Goal: Task Accomplishment & Management: Manage account settings

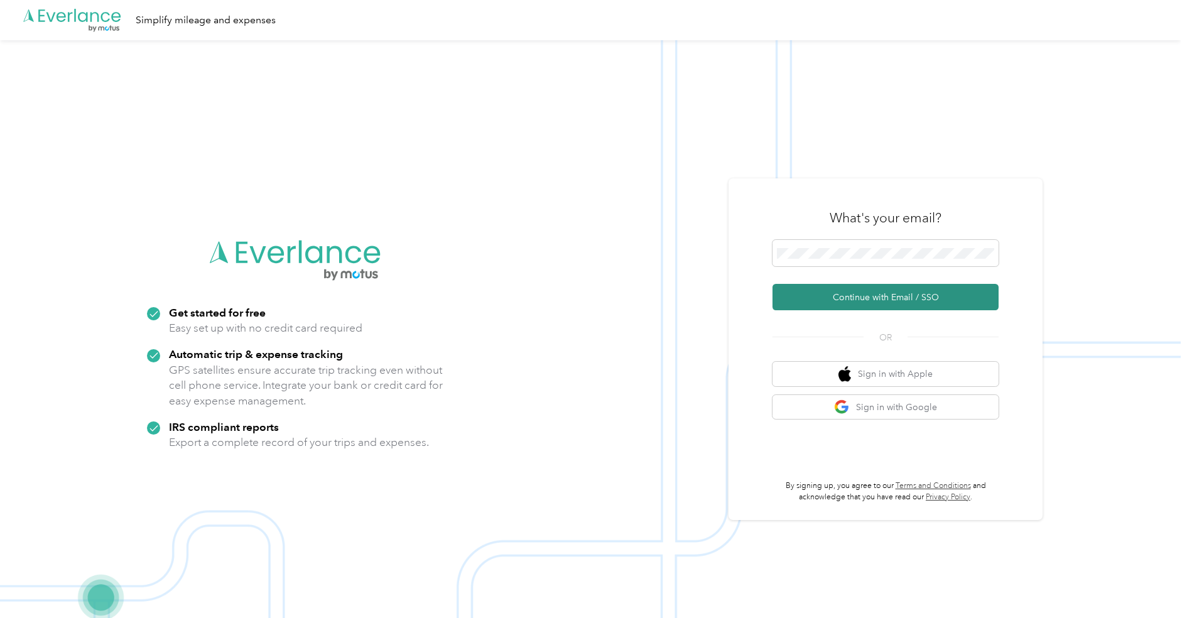
click at [853, 288] on button "Continue with Email / SSO" at bounding box center [885, 297] width 226 height 26
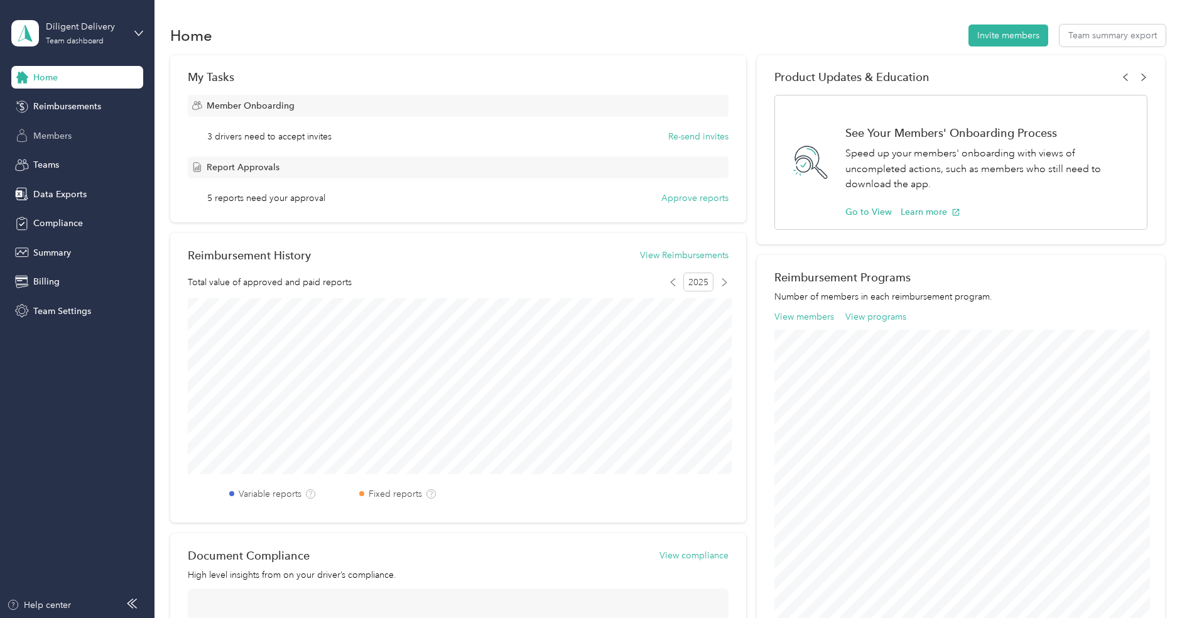
click at [58, 143] on div "Members" at bounding box center [77, 135] width 132 height 23
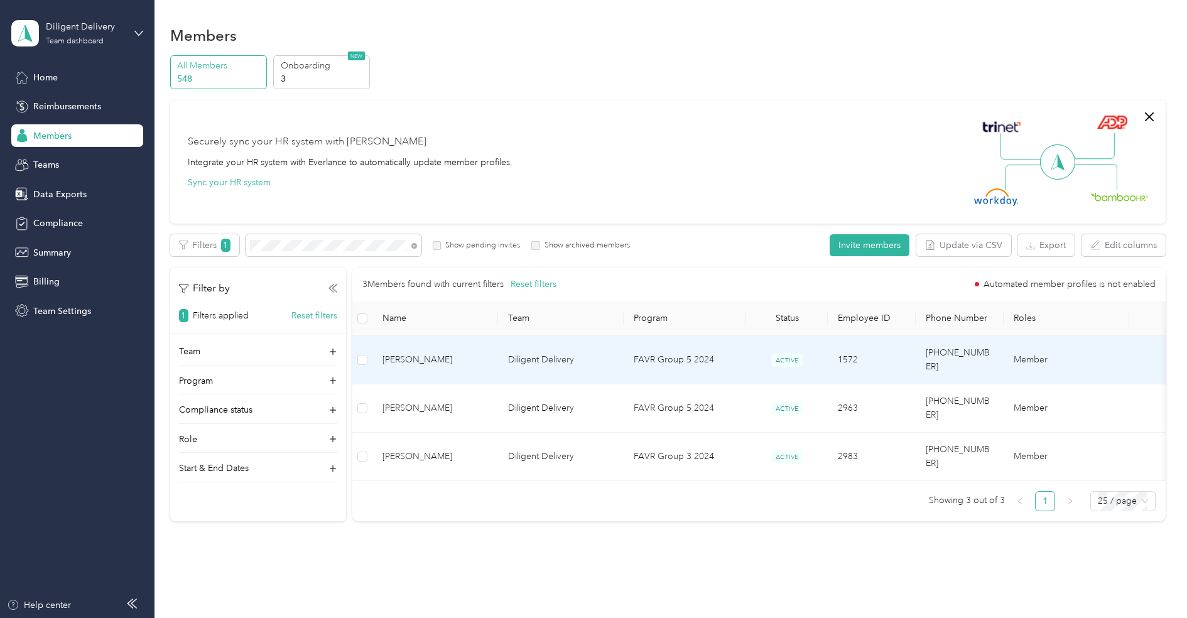
click at [441, 354] on span "[PERSON_NAME]" at bounding box center [435, 360] width 106 height 14
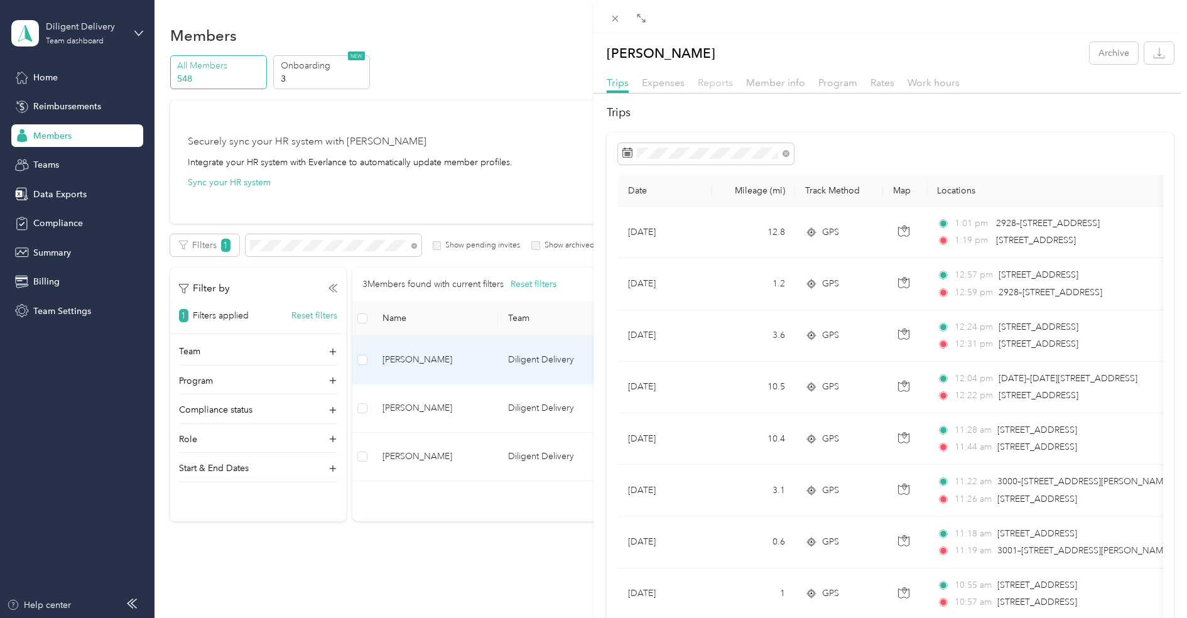
click at [714, 80] on span "Reports" at bounding box center [715, 83] width 35 height 12
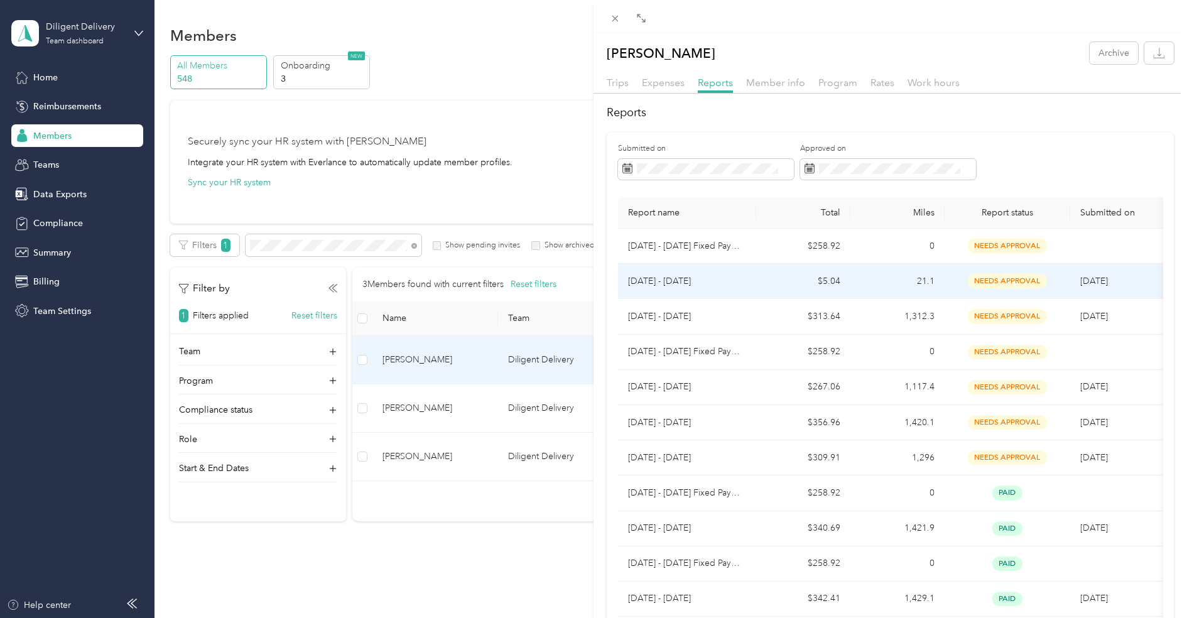
scroll to position [581, 0]
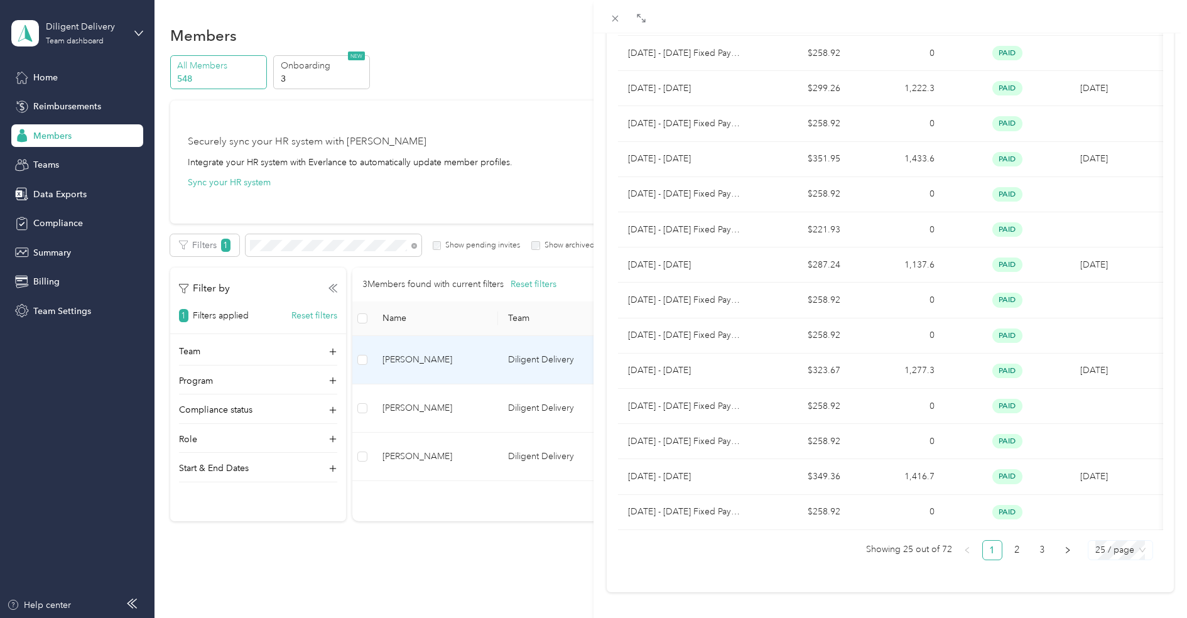
click at [1100, 541] on span "25 / page" at bounding box center [1120, 550] width 50 height 19
click at [1117, 518] on div "100 / page" at bounding box center [1120, 525] width 44 height 14
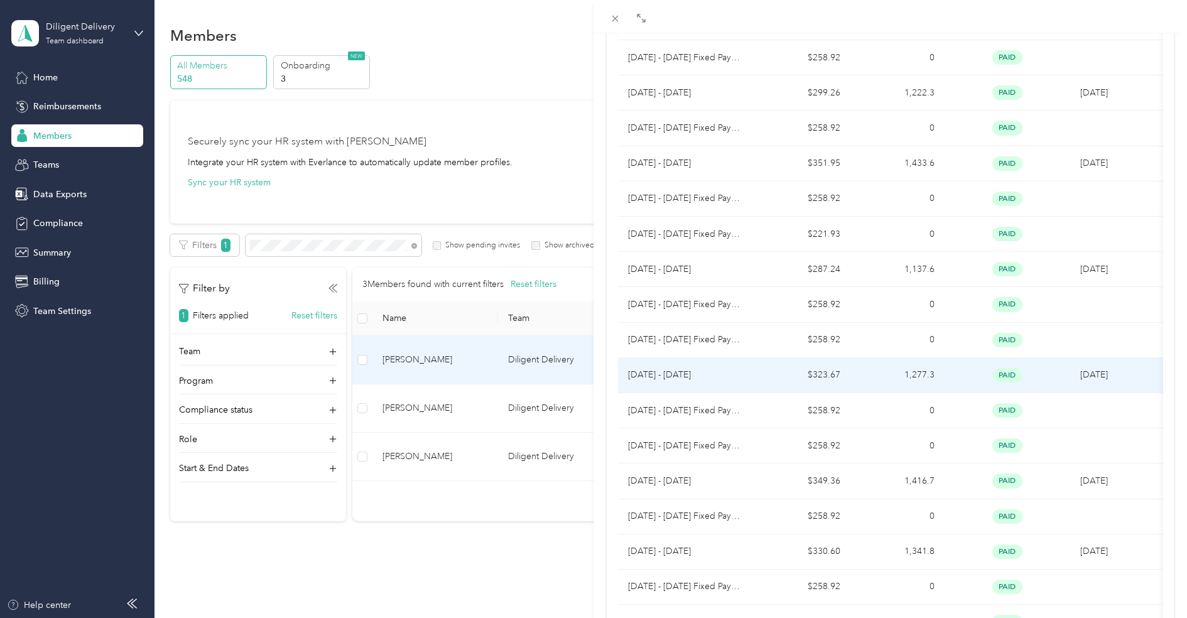
click at [740, 370] on p "[DATE] - [DATE]" at bounding box center [687, 375] width 118 height 14
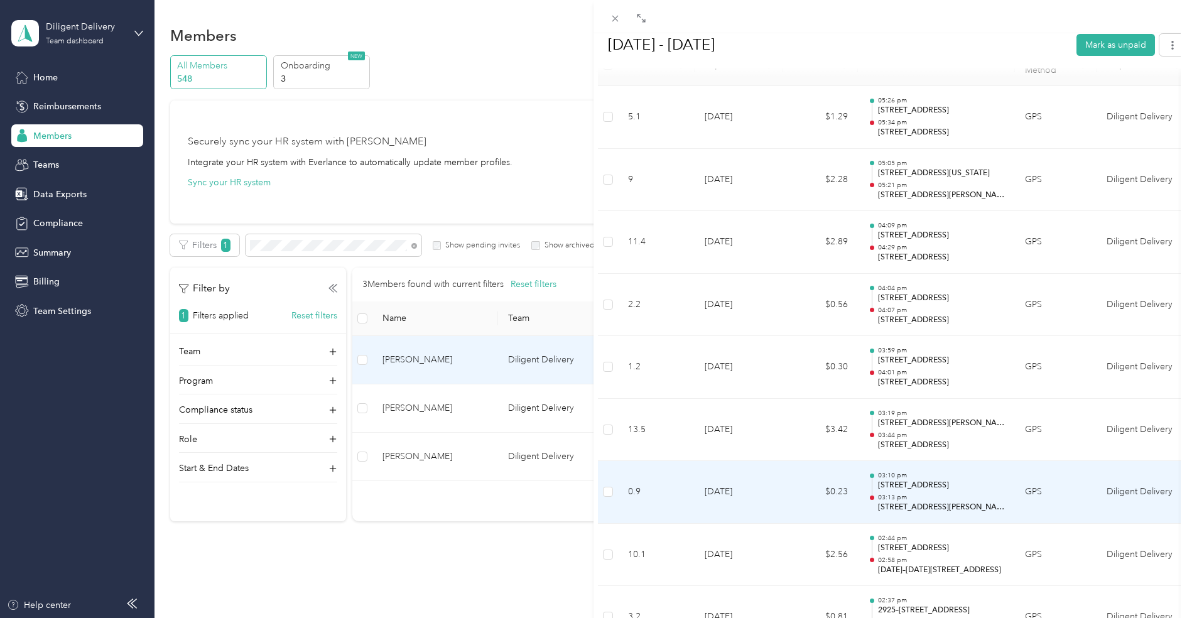
scroll to position [0, 0]
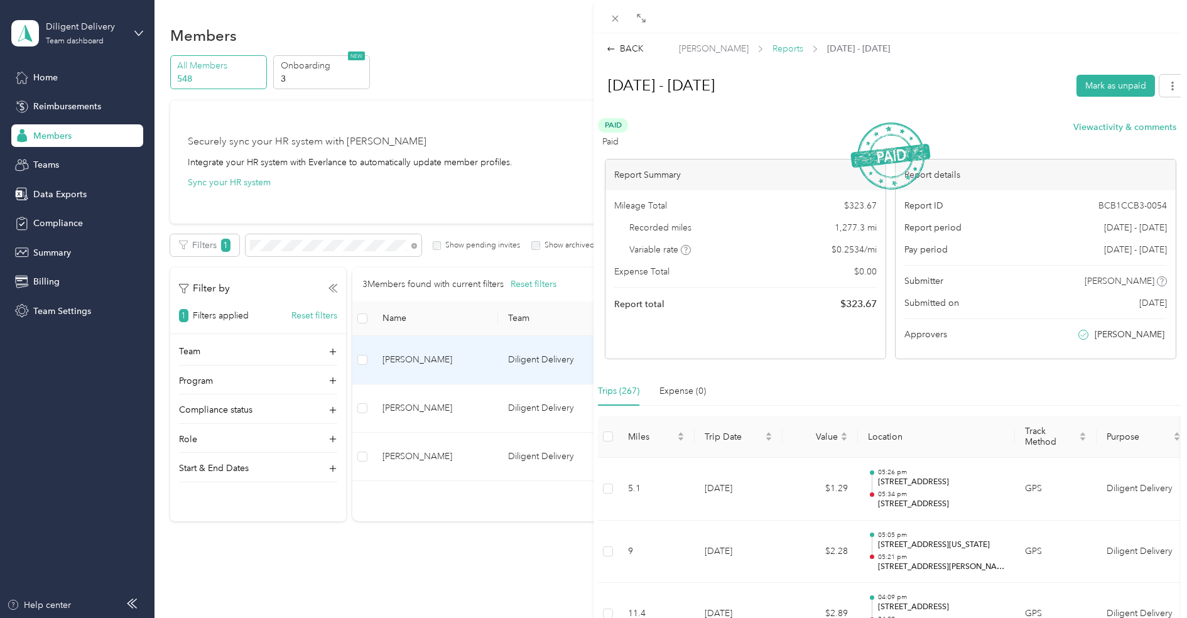
click at [772, 53] on span "Reports" at bounding box center [787, 48] width 31 height 13
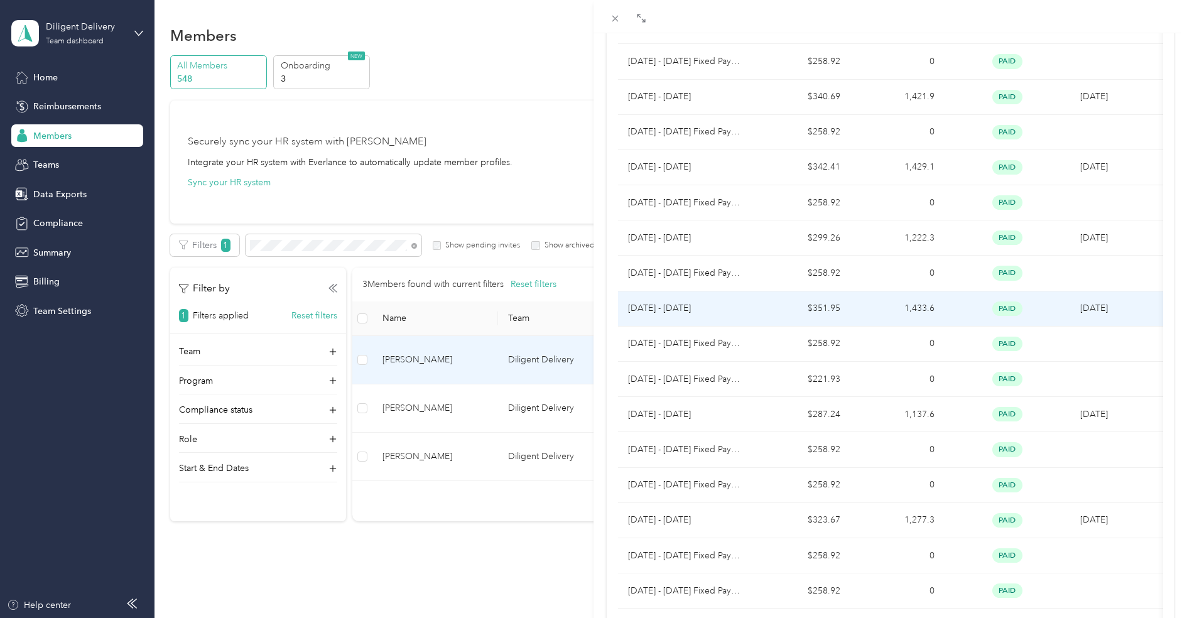
scroll to position [432, 0]
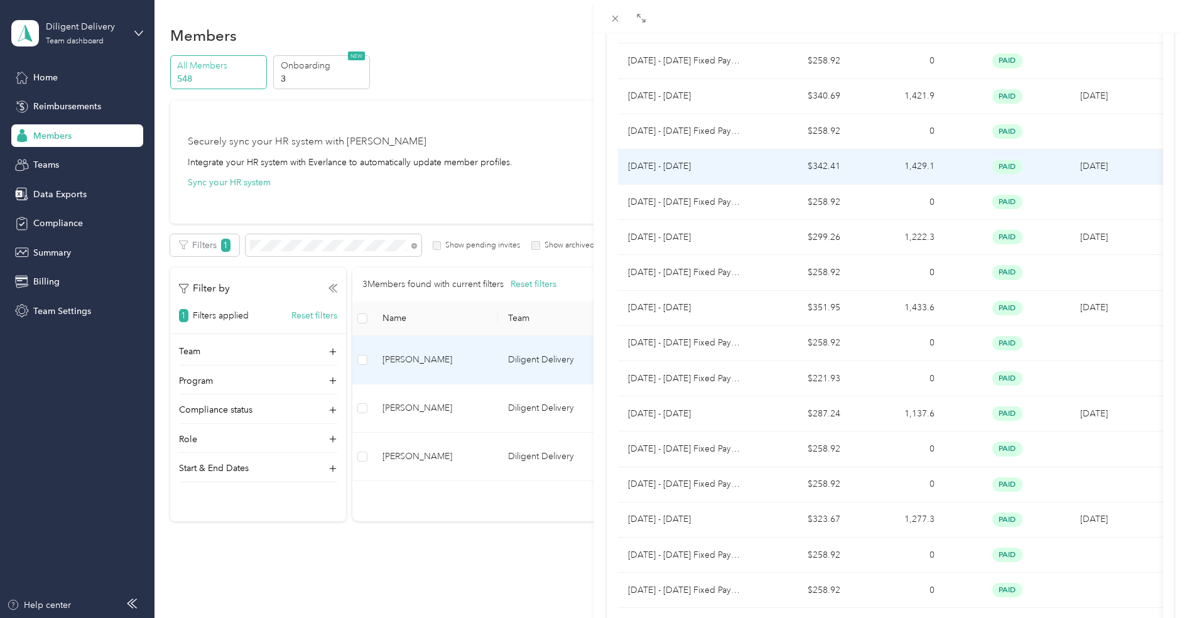
click at [818, 174] on td "$342.41" at bounding box center [803, 166] width 94 height 35
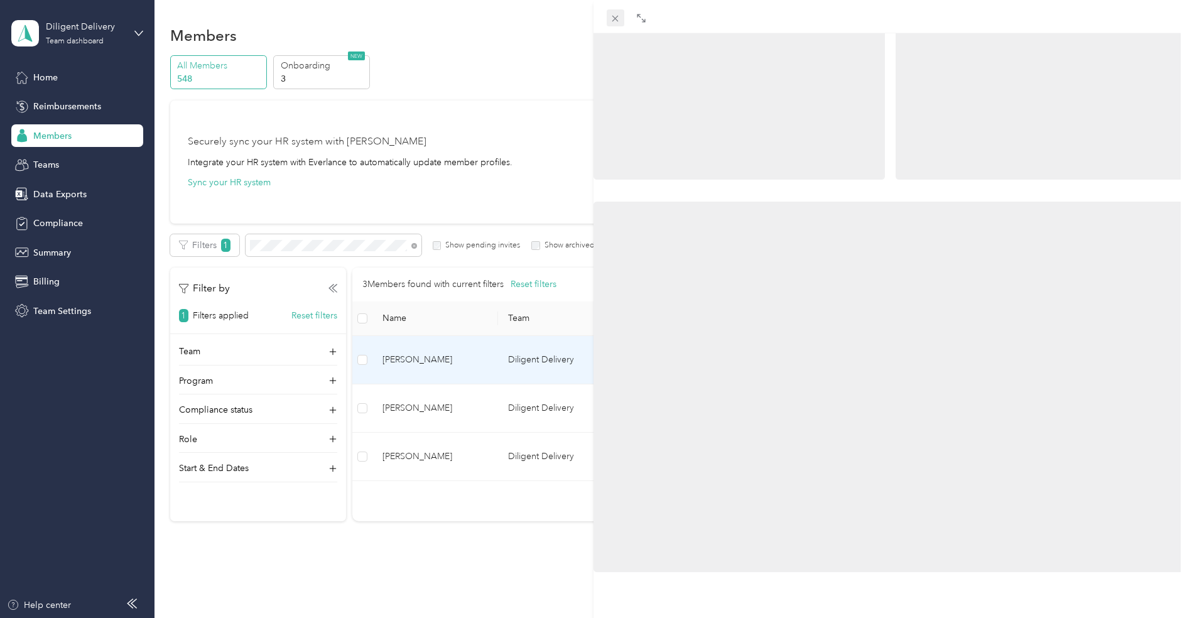
click at [617, 19] on icon at bounding box center [615, 18] width 11 height 11
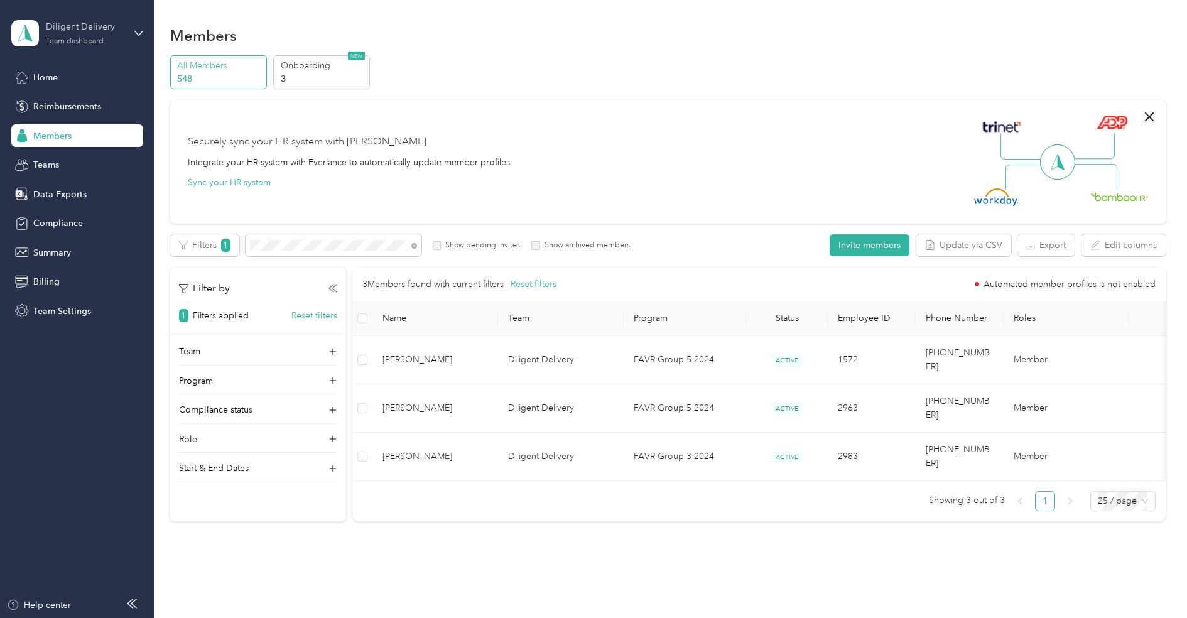
click at [77, 36] on div "Diligent Delivery Team dashboard" at bounding box center [85, 32] width 78 height 25
click at [63, 156] on div "Log out" at bounding box center [47, 157] width 48 height 13
